Goal: Task Accomplishment & Management: Manage account settings

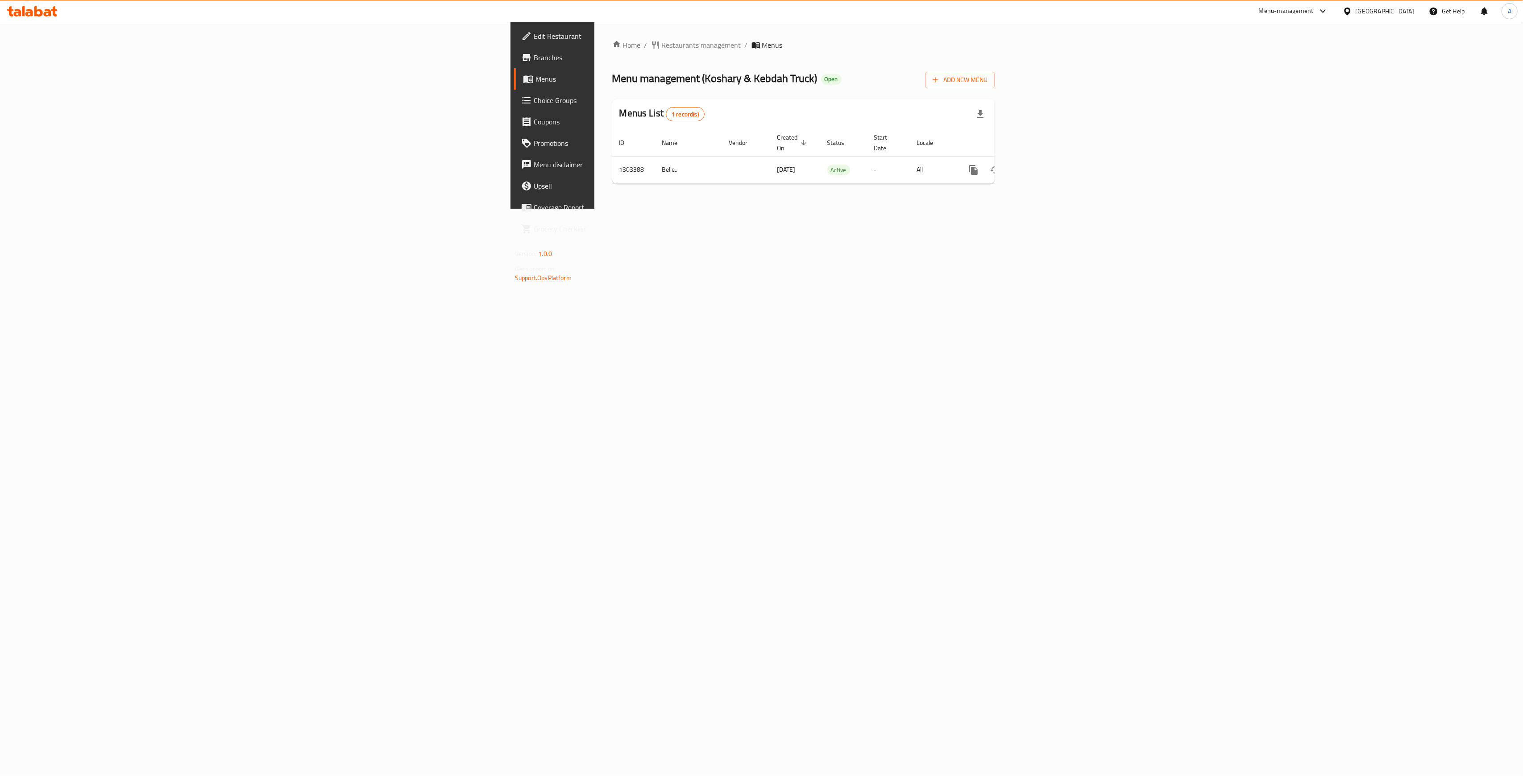
click at [534, 62] on span "Branches" at bounding box center [646, 57] width 224 height 11
click at [1043, 165] on icon "enhanced table" at bounding box center [1038, 170] width 11 height 11
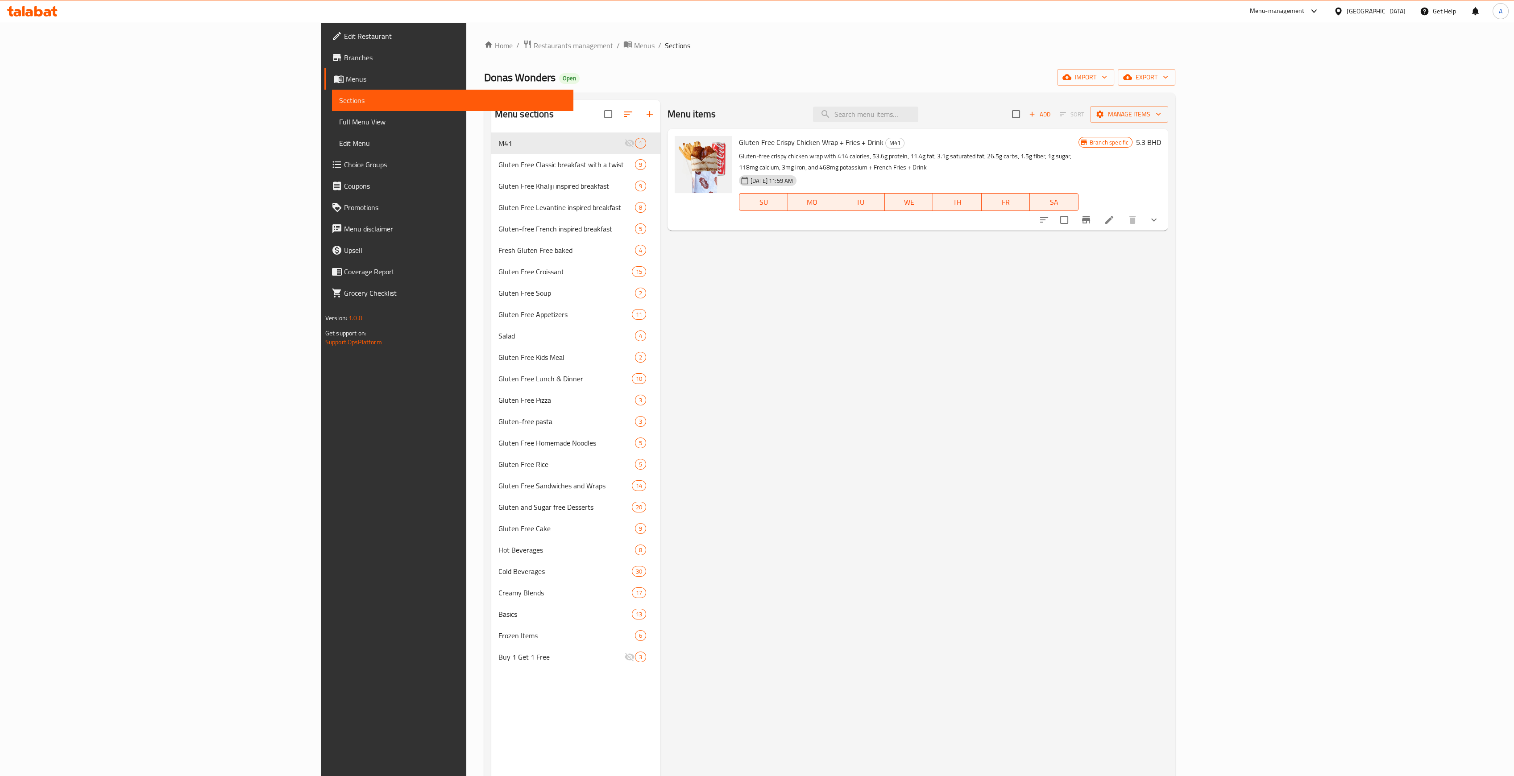
drag, startPoint x: 809, startPoint y: 415, endPoint x: 821, endPoint y: 370, distance: 46.2
click at [809, 415] on div "Menu items Add Sort Manage items Gluten Free Crispy Chicken Wrap + Fries + Drin…" at bounding box center [914, 488] width 508 height 776
click at [918, 112] on input "search" at bounding box center [865, 115] width 105 height 16
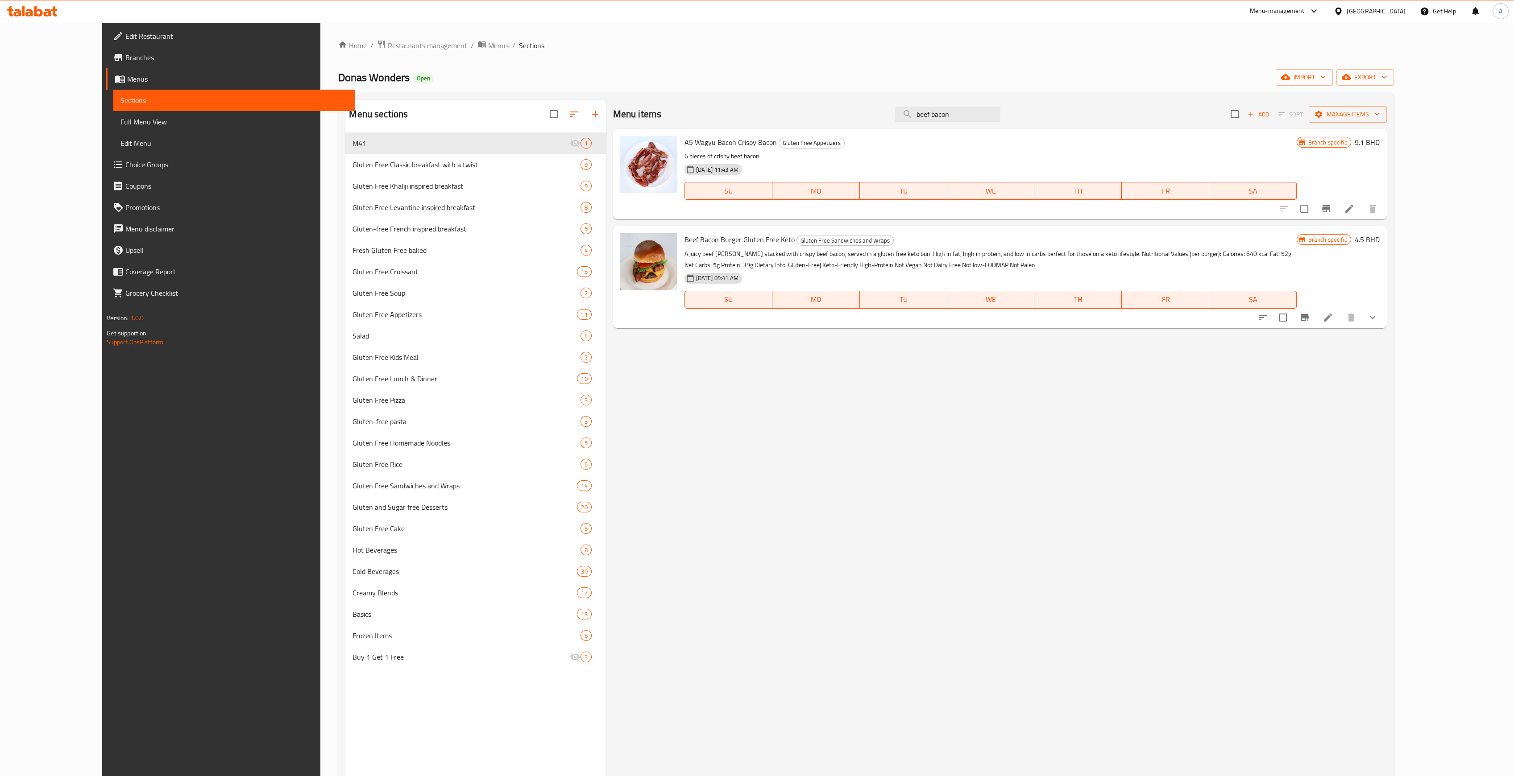
type input "beef bacon"
click at [1126, 479] on div "Menu items beef bacon Add Sort Manage items A5 Wagyu Bacon Crispy Bacon Gluten …" at bounding box center [996, 488] width 781 height 776
click at [1333, 322] on icon at bounding box center [1328, 317] width 11 height 11
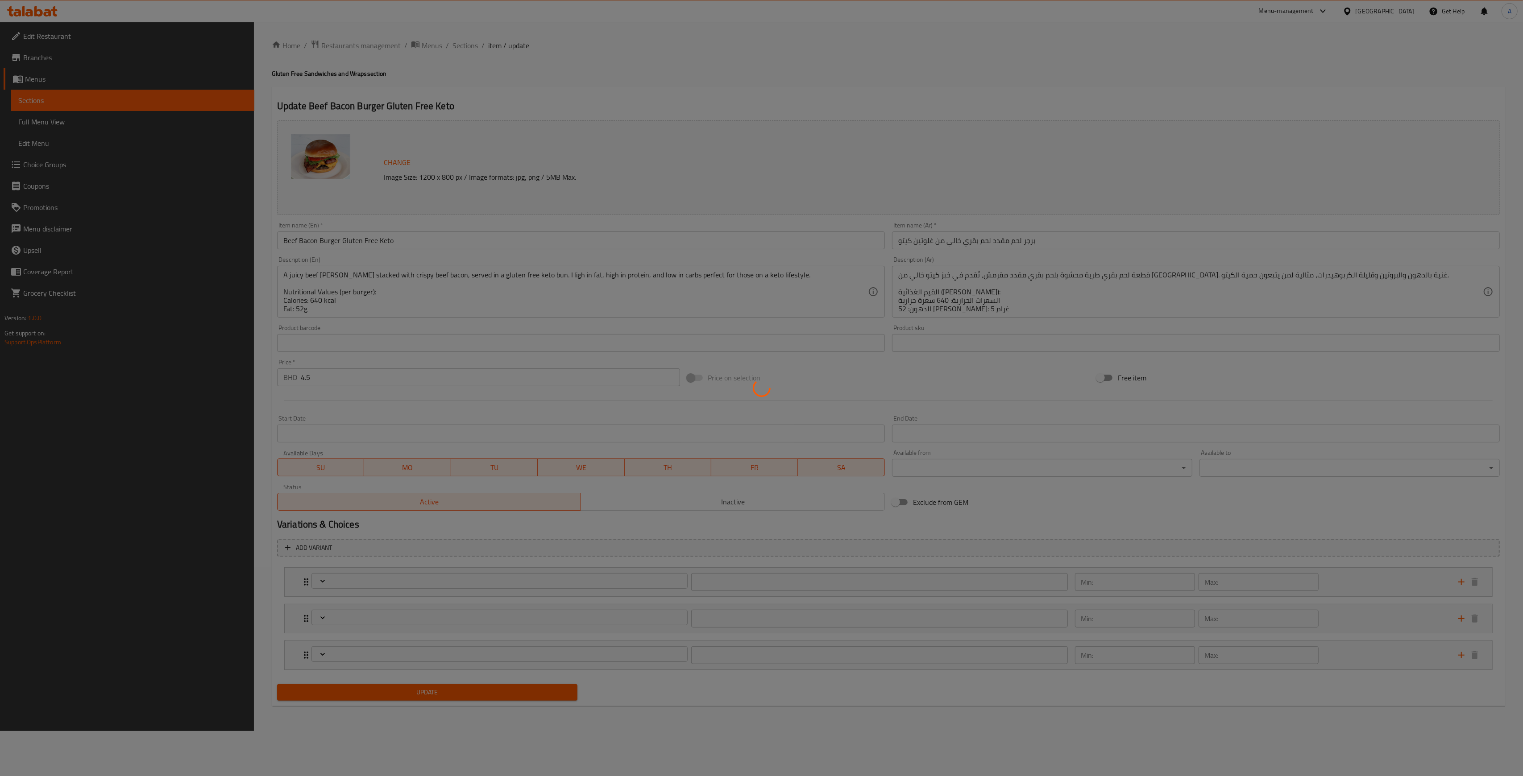
type input "اختيارك لجعلها وجبة:"
type input "0"
type input "1"
type input "إضافة"
type input "0"
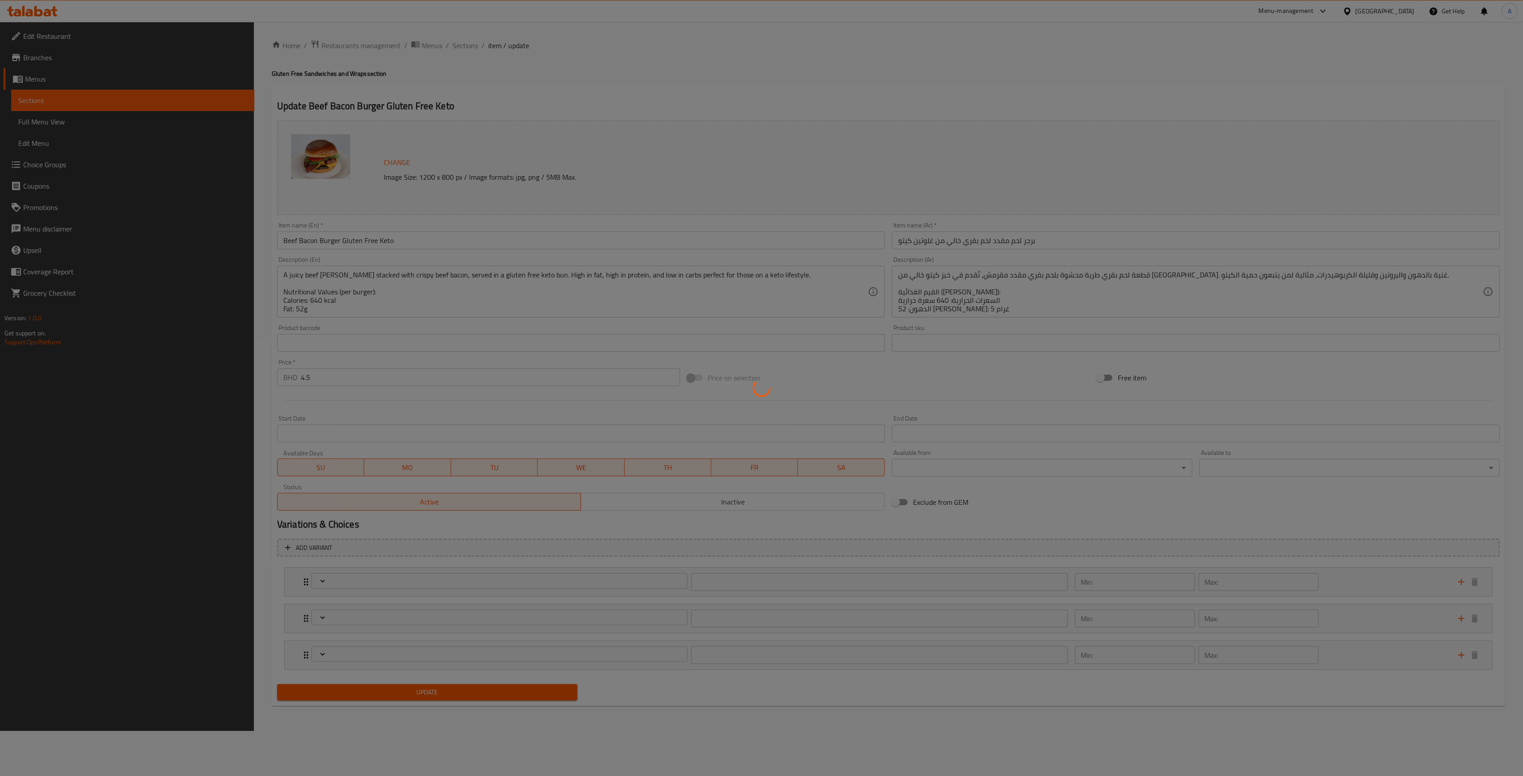
type input "1"
type input "إضافات"
type input "0"
type input "1"
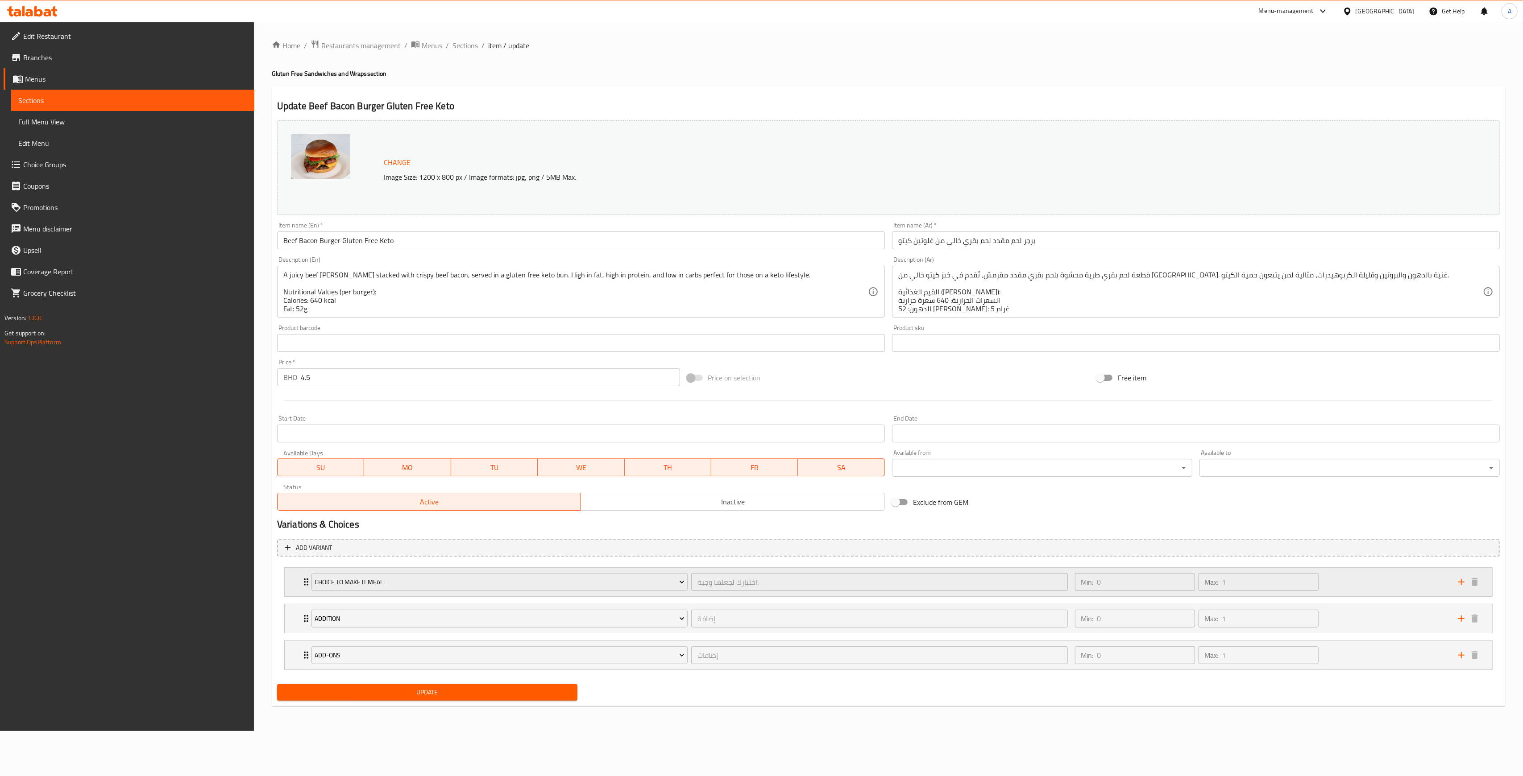
click at [301, 590] on div "Choice To Make It Meal: اختيارك لجعلها وجبة: ​ Min: 0 ​ Max: 1 ​" at bounding box center [891, 582] width 1181 height 29
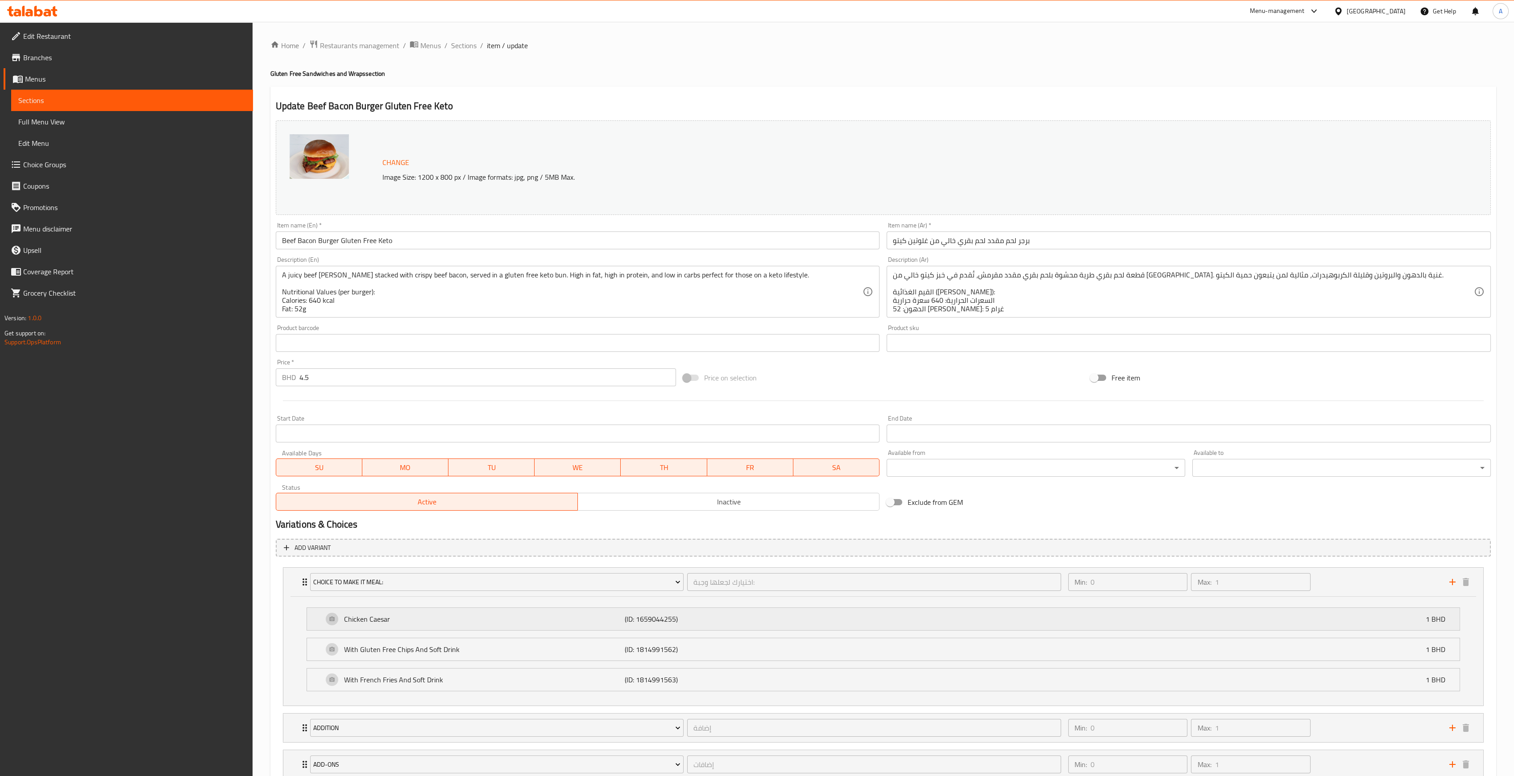
click at [601, 625] on div "Chicken Caesar (ID: 1659044255) 1 BHD" at bounding box center [886, 619] width 1126 height 22
click at [292, 587] on div "Choice To Make It Meal: اختيارك لجعلها وجبة: ​ Min: 0 ​ Max: 1 ​" at bounding box center [883, 582] width 1200 height 29
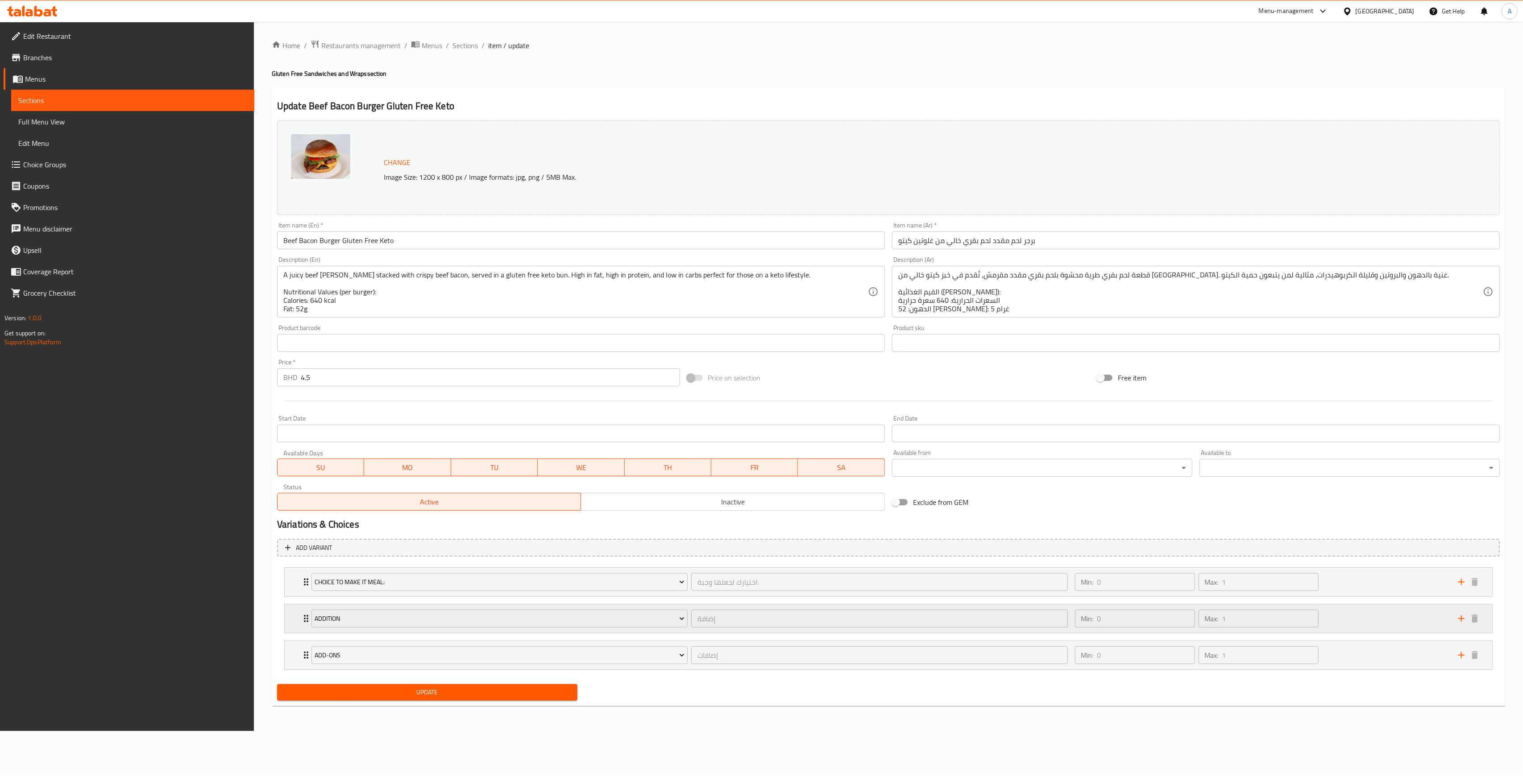
click at [302, 626] on div "Addition إضافة ​ Min: 0 ​ Max: 1 ​" at bounding box center [891, 619] width 1181 height 29
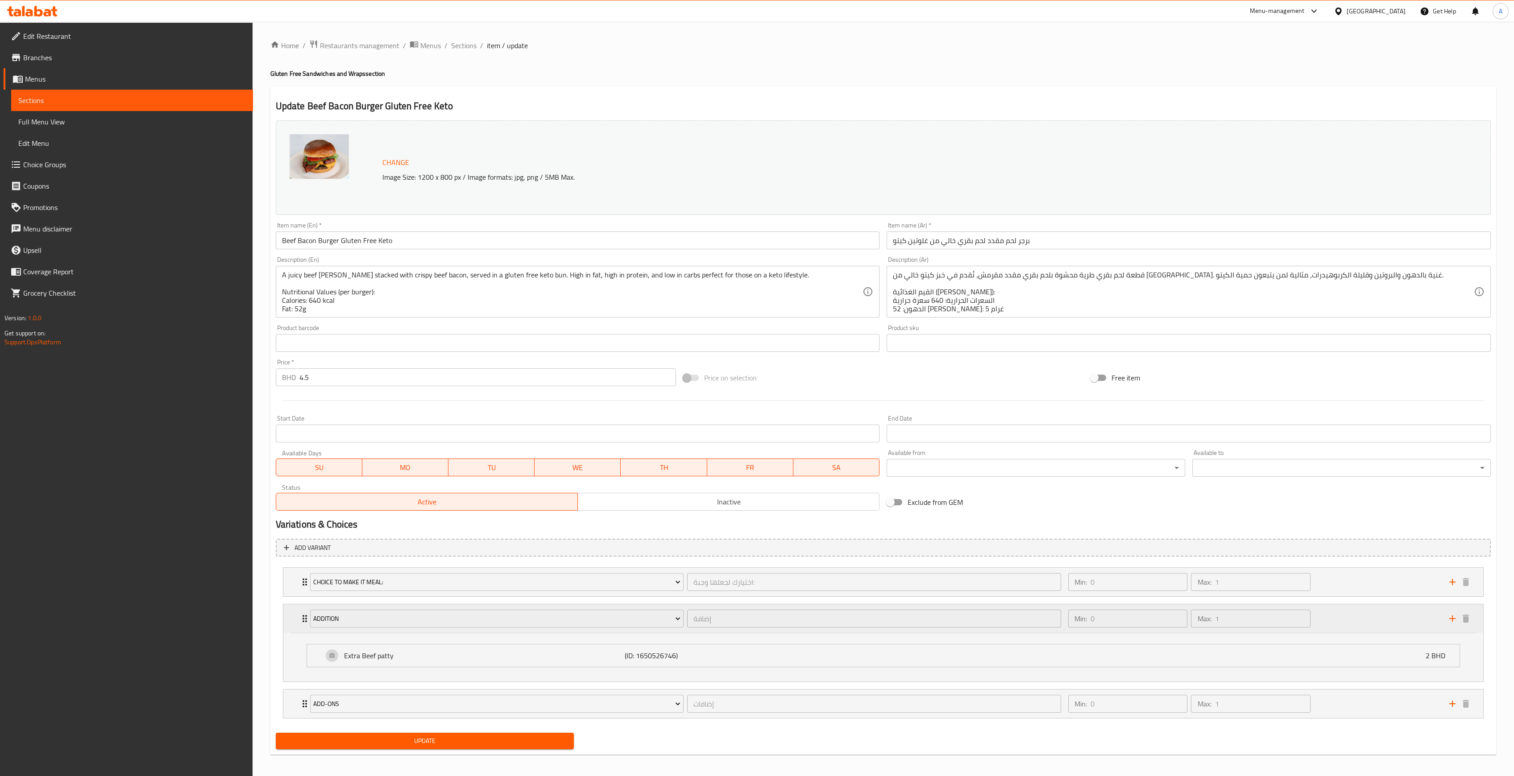
click at [295, 623] on div "Addition إضافة ​ Min: 0 ​ Max: 1 ​" at bounding box center [883, 619] width 1200 height 29
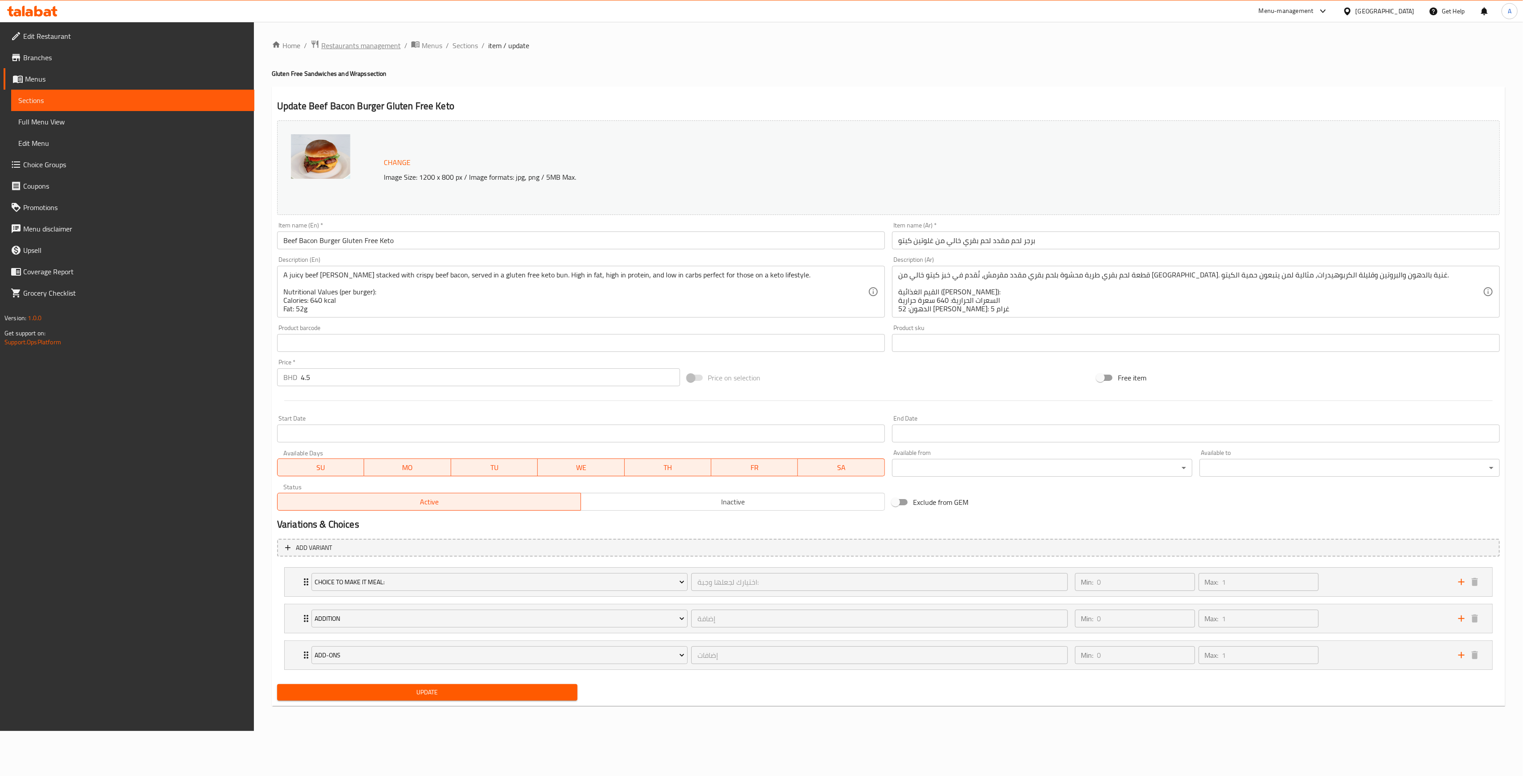
click at [364, 41] on span "Restaurants management" at bounding box center [360, 45] width 79 height 11
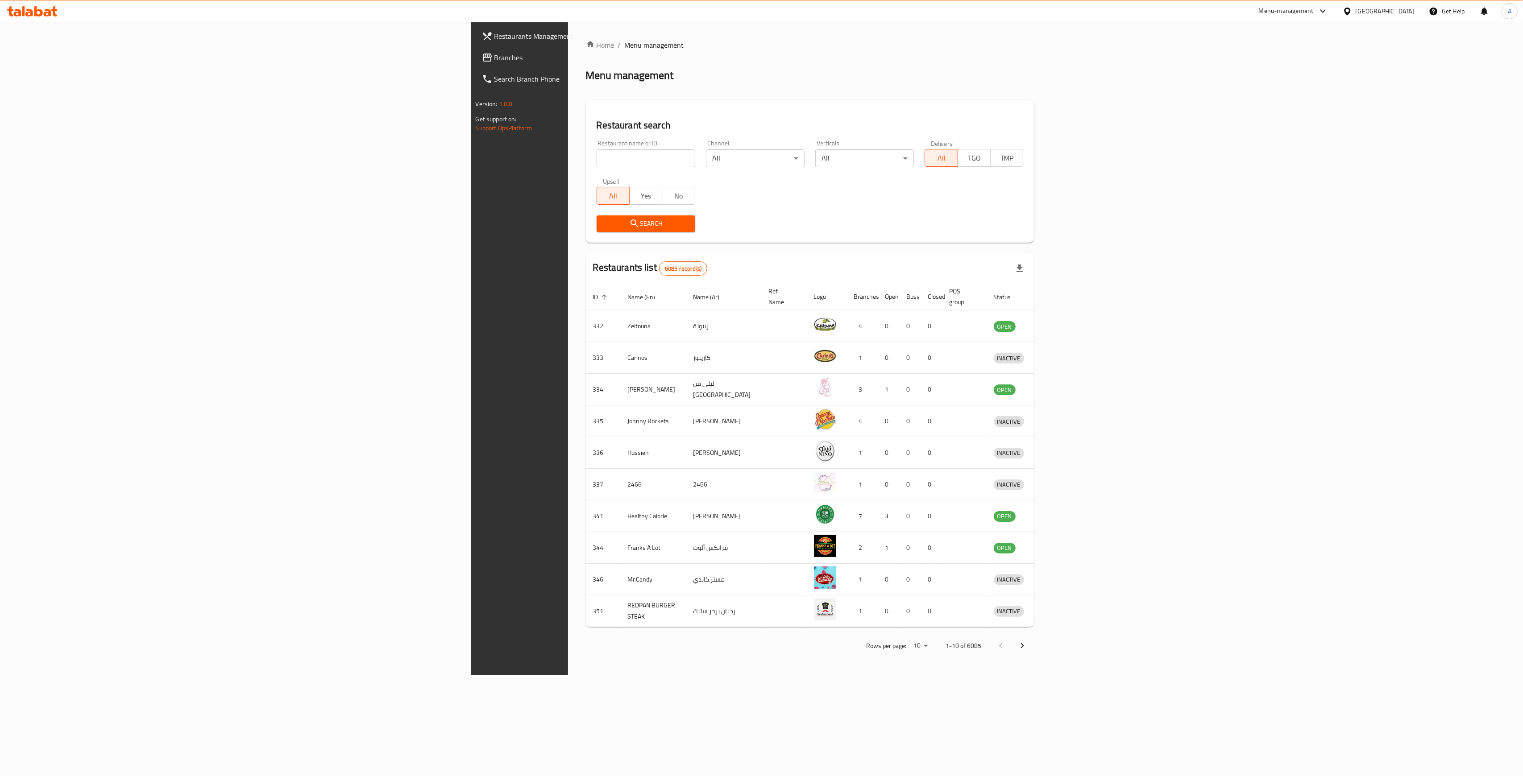
click at [597, 162] on input "search" at bounding box center [646, 158] width 99 height 18
type input "donas wonder"
click at [597, 216] on button "Search" at bounding box center [646, 224] width 99 height 17
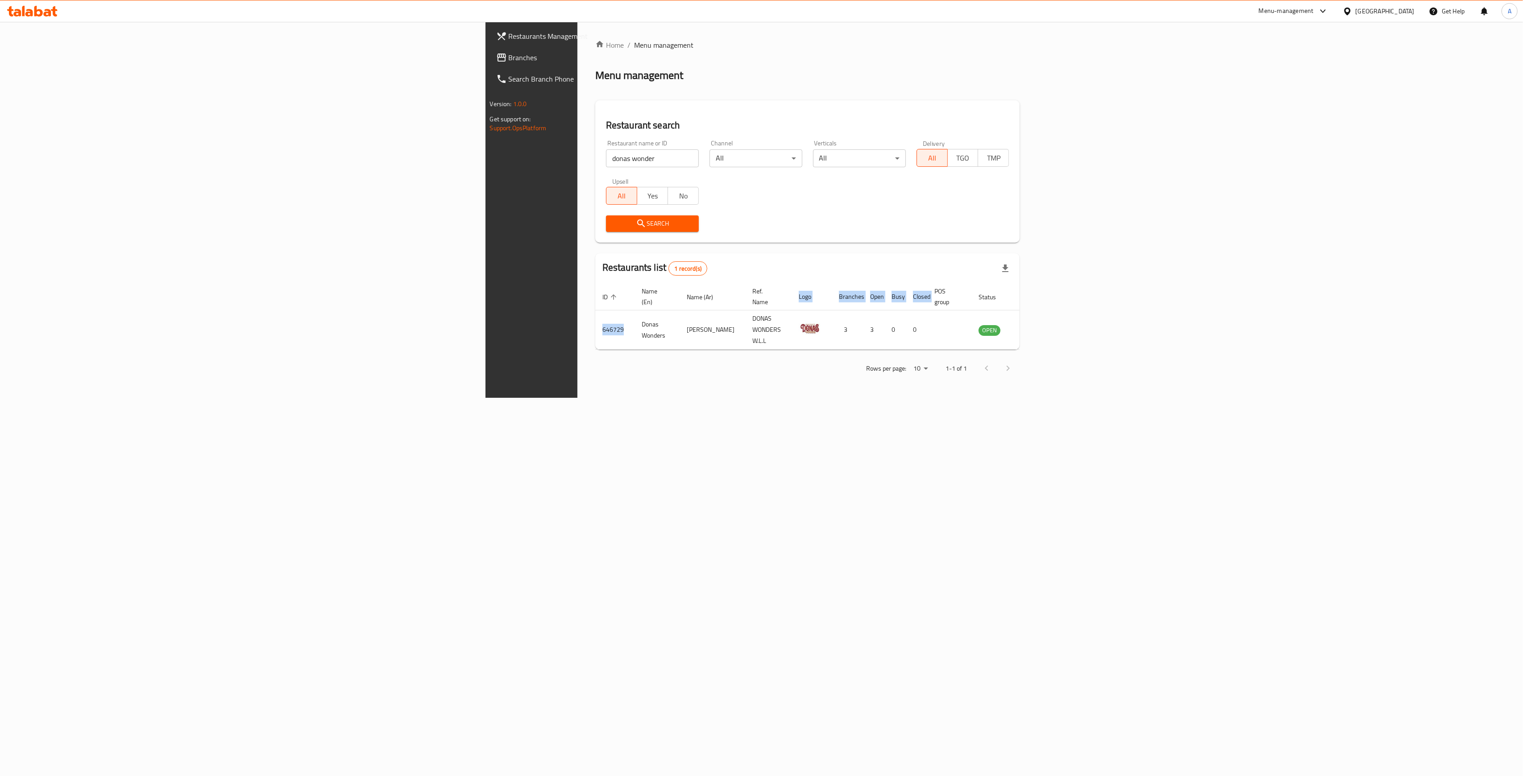
drag, startPoint x: 301, startPoint y: 318, endPoint x: 267, endPoint y: 320, distance: 34.0
click at [577, 320] on div "Home / Menu management Menu management Restaurant search Restaurant name or ID …" at bounding box center [807, 210] width 461 height 376
click at [595, 330] on td "646729" at bounding box center [614, 330] width 39 height 39
drag, startPoint x: 303, startPoint y: 315, endPoint x: 277, endPoint y: 316, distance: 26.8
click at [595, 316] on td "646729" at bounding box center [614, 330] width 39 height 39
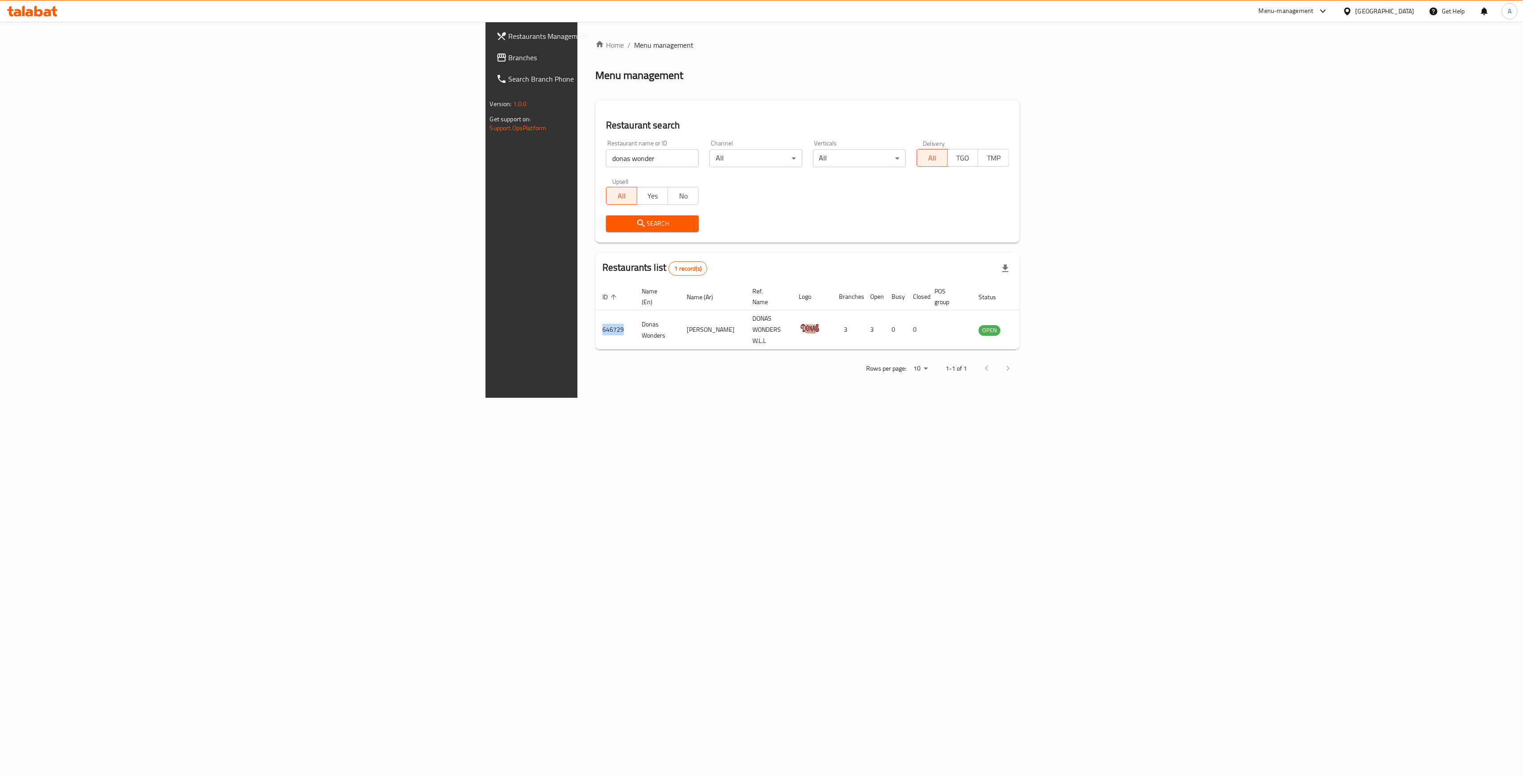
copy td "646729"
drag, startPoint x: 317, startPoint y: 316, endPoint x: 359, endPoint y: 319, distance: 42.1
click at [635, 319] on td "Donas Wonders" at bounding box center [657, 330] width 45 height 39
copy td "Donas Wonders"
